Goal: Communication & Community: Answer question/provide support

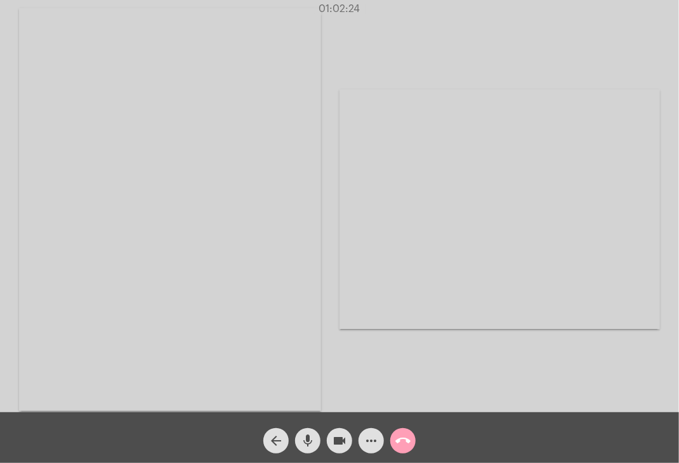
click at [401, 442] on mat-icon "call_end" at bounding box center [402, 440] width 15 height 15
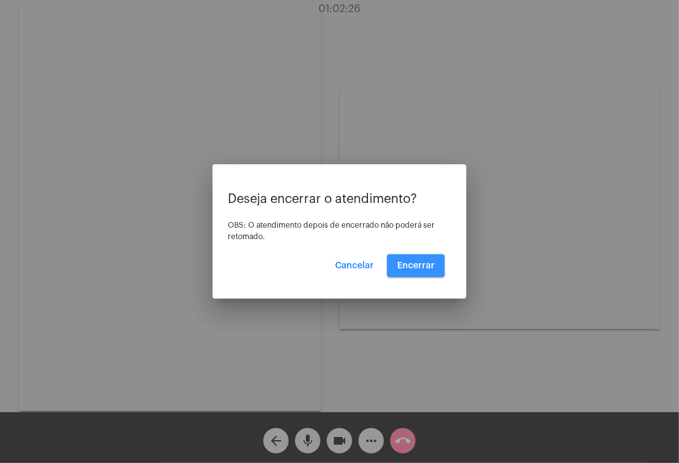
click at [419, 270] on span "Encerrar" at bounding box center [415, 265] width 37 height 9
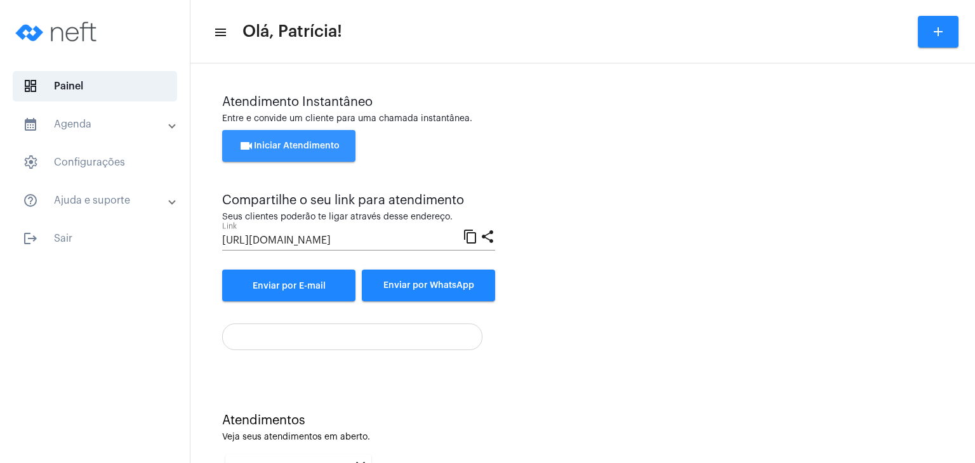
click at [325, 155] on button "videocam Iniciar Atendimento" at bounding box center [288, 146] width 133 height 32
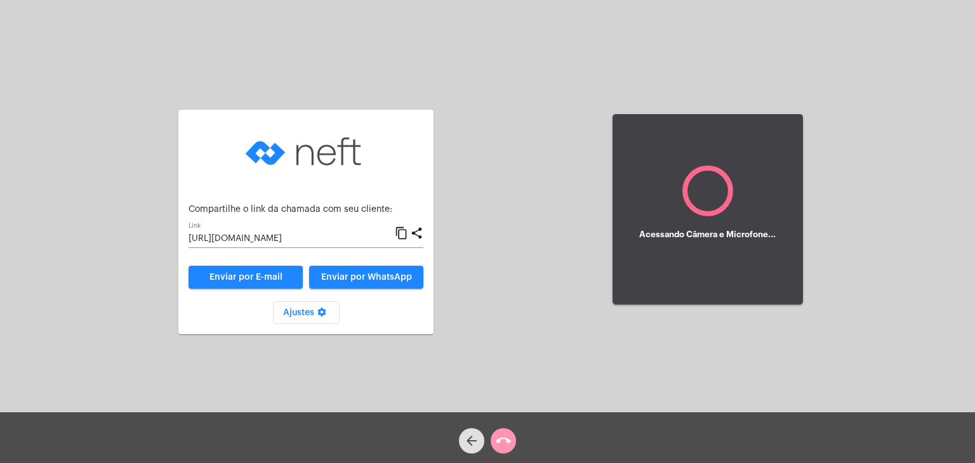
click at [325, 155] on img at bounding box center [305, 151] width 127 height 63
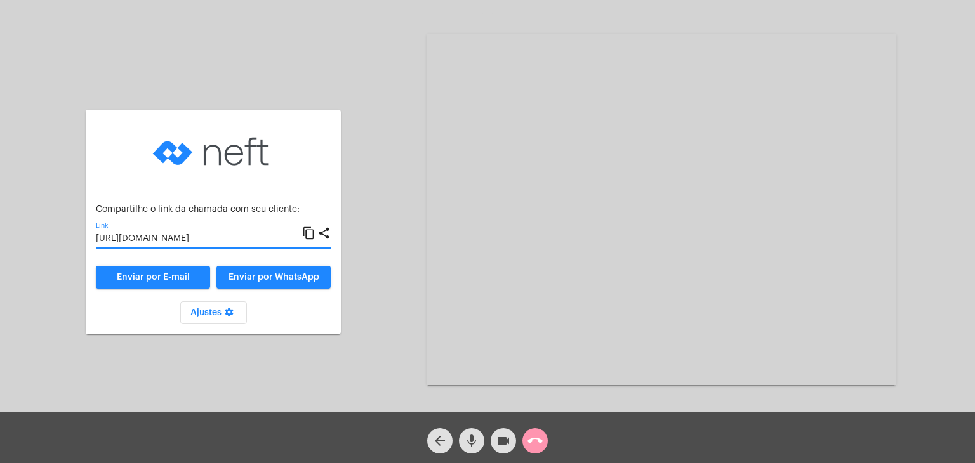
click at [222, 237] on input "[URL][DOMAIN_NAME]" at bounding box center [199, 239] width 206 height 10
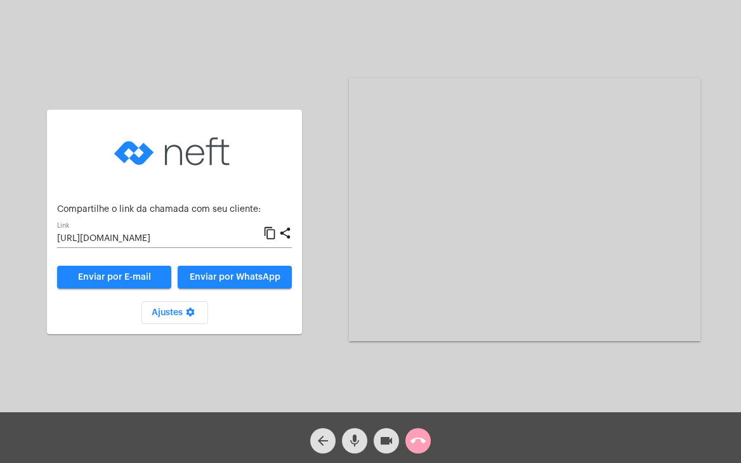
click at [418, 446] on mat-icon "call_end" at bounding box center [418, 440] width 15 height 15
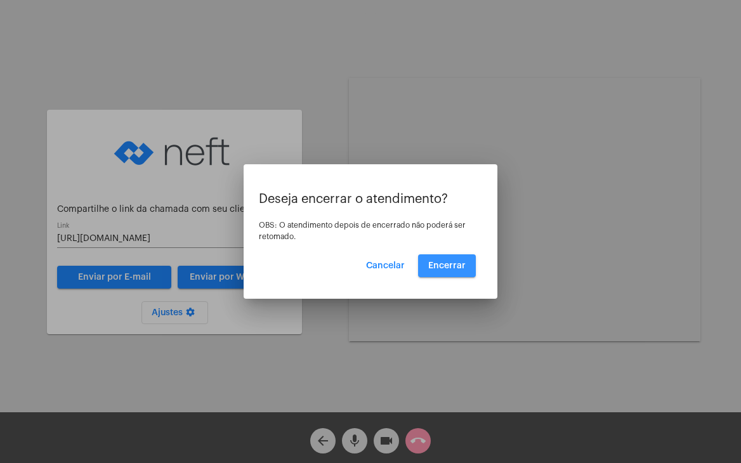
click at [466, 270] on button "Encerrar" at bounding box center [447, 265] width 58 height 23
